Goal: Task Accomplishment & Management: Manage account settings

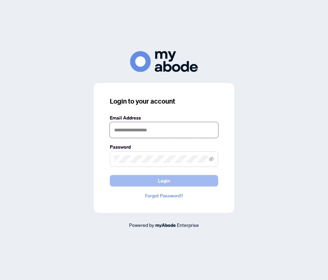
type input "**********"
click at [152, 183] on button "Login" at bounding box center [164, 181] width 108 height 12
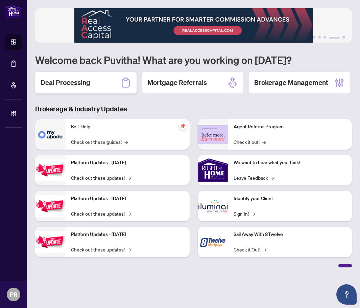
click at [82, 79] on h2 "Deal Processing" at bounding box center [66, 82] width 50 height 9
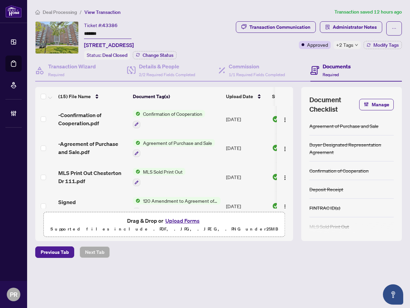
scroll to position [331, 0]
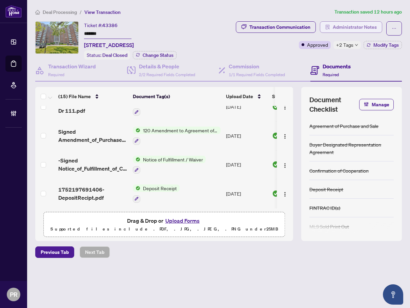
click at [359, 22] on span "Administrator Notes" at bounding box center [354, 27] width 44 height 11
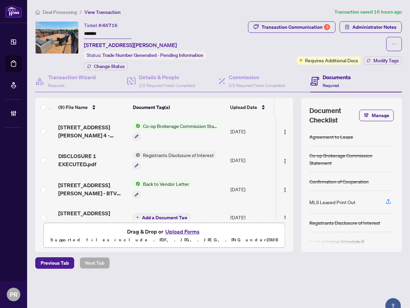
click at [229, 158] on td "Aug/18/2025" at bounding box center [250, 160] width 46 height 29
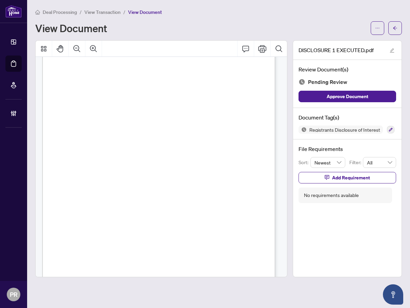
scroll to position [94, 0]
click at [389, 129] on icon "button" at bounding box center [390, 130] width 4 height 4
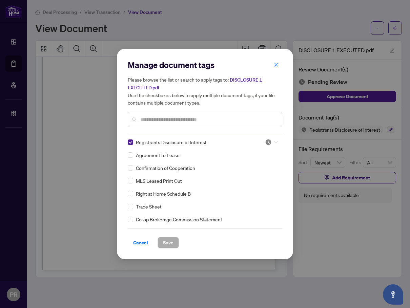
click at [265, 140] on img at bounding box center [268, 142] width 7 height 7
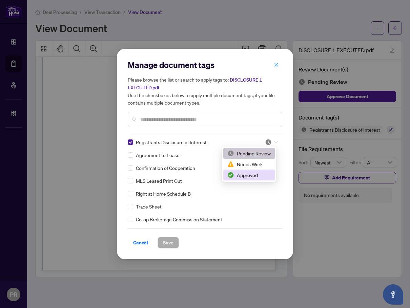
click at [261, 179] on div "Approved" at bounding box center [248, 175] width 51 height 11
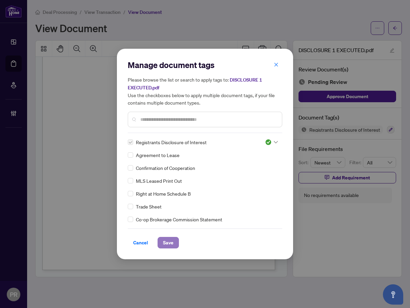
click at [177, 239] on button "Save" at bounding box center [167, 243] width 21 height 12
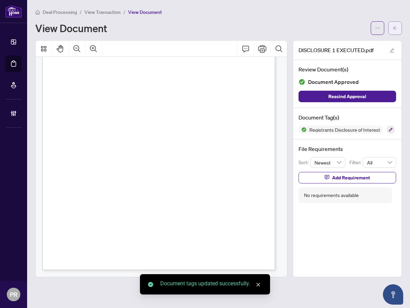
click at [393, 28] on icon "arrow-left" at bounding box center [394, 28] width 5 height 5
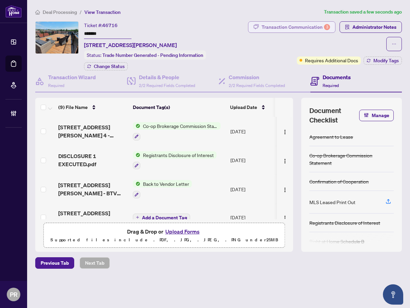
click at [292, 24] on div "Transaction Communication 3" at bounding box center [295, 27] width 68 height 11
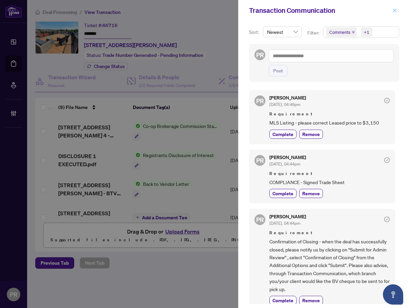
click at [396, 11] on icon "close" at bounding box center [394, 10] width 5 height 5
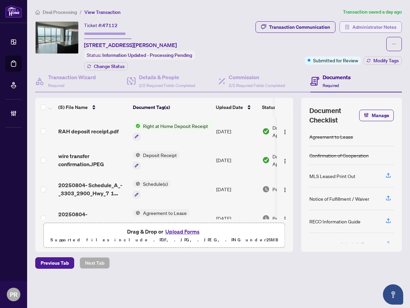
click at [367, 27] on span "Administrator Notes" at bounding box center [374, 27] width 44 height 11
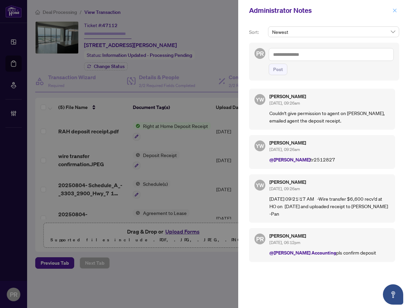
click at [393, 7] on span "button" at bounding box center [394, 10] width 5 height 11
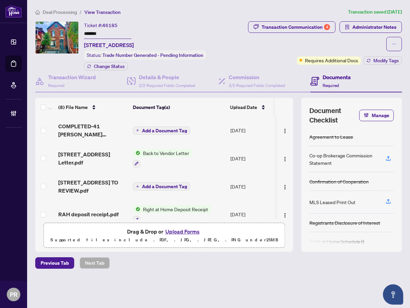
click at [211, 129] on td "Add a Document Tag" at bounding box center [178, 130] width 97 height 27
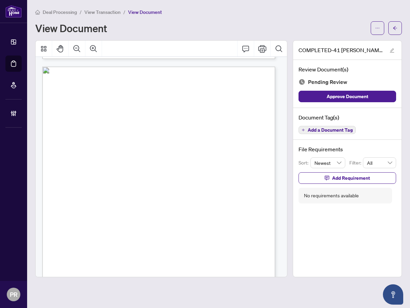
scroll to position [7093, 0]
click at [344, 128] on span "Add a Document Tag" at bounding box center [329, 130] width 45 height 5
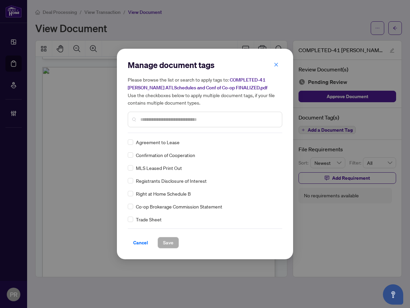
click at [163, 119] on input "text" at bounding box center [208, 119] width 136 height 7
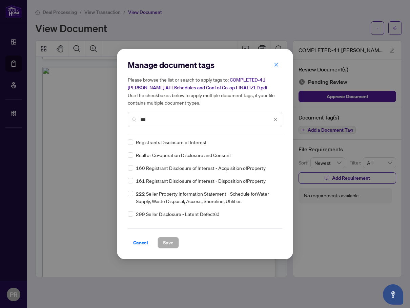
type input "***"
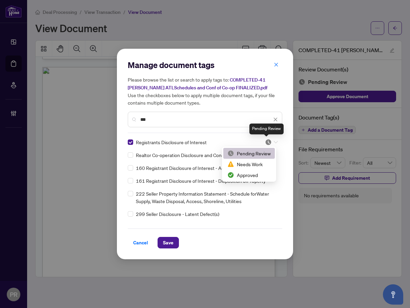
click at [266, 144] on img at bounding box center [268, 142] width 7 height 7
click at [241, 172] on div "Approved" at bounding box center [248, 174] width 43 height 7
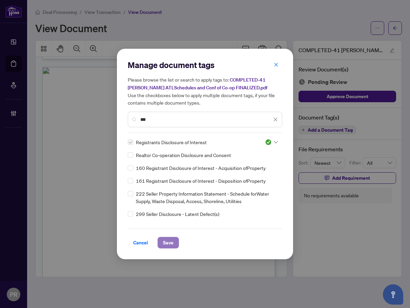
click at [174, 240] on button "Save" at bounding box center [167, 243] width 21 height 12
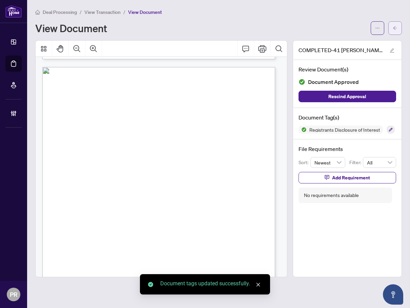
click at [392, 28] on button "button" at bounding box center [395, 28] width 14 height 14
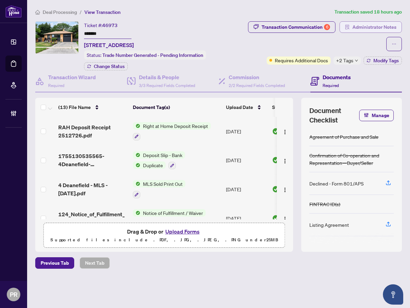
click at [369, 28] on span "Administrator Notes" at bounding box center [374, 27] width 44 height 11
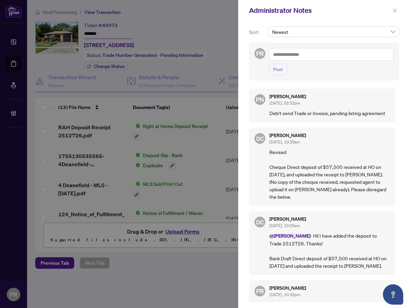
click at [393, 8] on icon "close" at bounding box center [394, 10] width 5 height 5
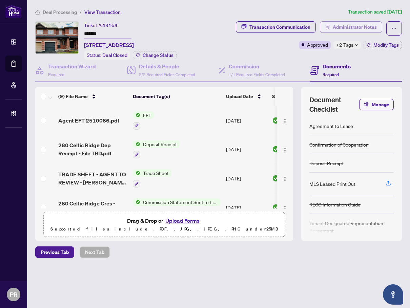
click at [377, 26] on button "Administrator Notes" at bounding box center [351, 27] width 62 height 12
